Goal: Task Accomplishment & Management: Manage account settings

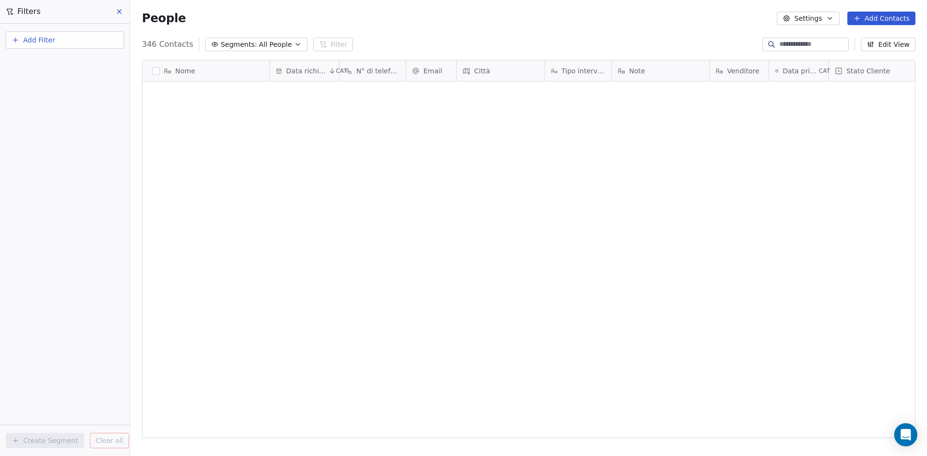
scroll to position [394, 790]
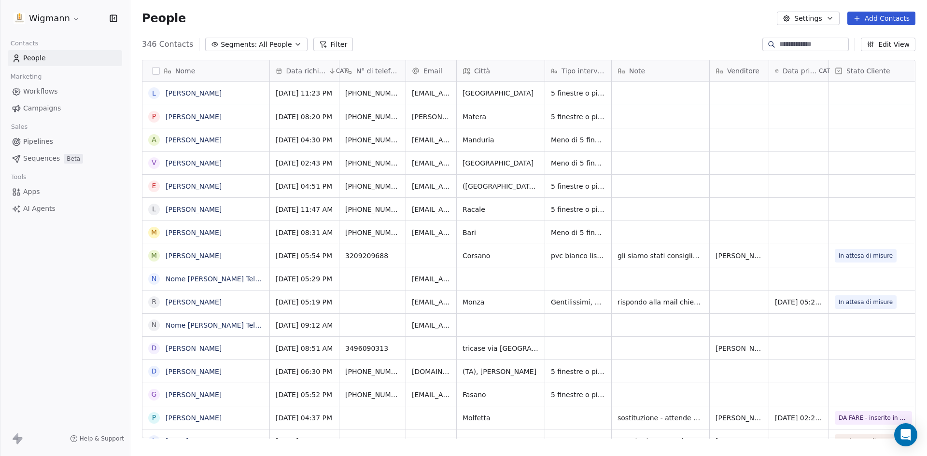
scroll to position [394, 790]
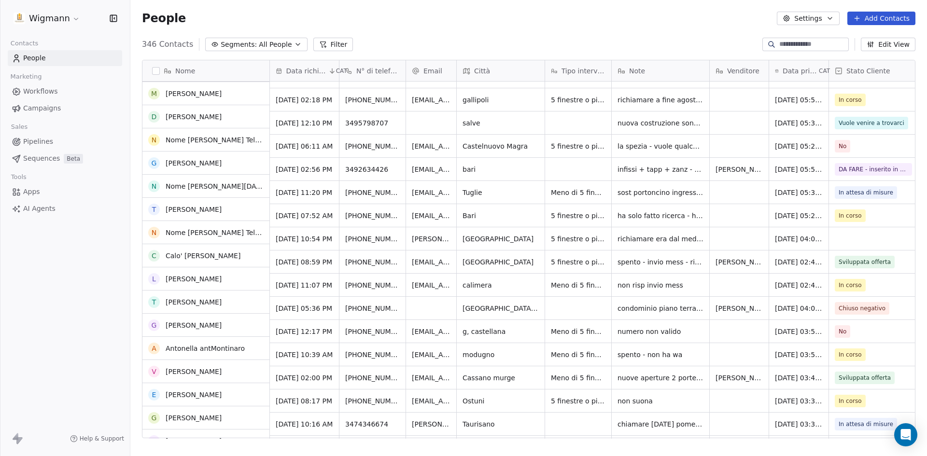
scroll to position [1836, 0]
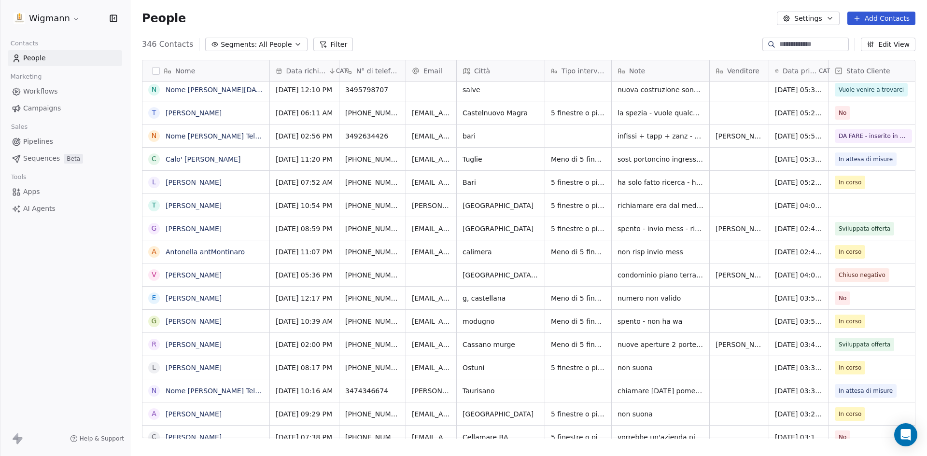
click at [780, 45] on input at bounding box center [814, 45] width 68 height 10
type input "********"
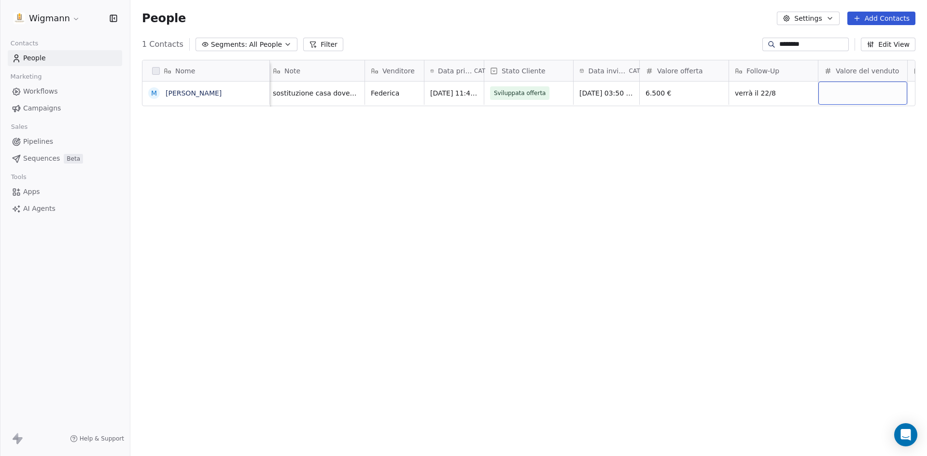
scroll to position [0, 434]
